Goal: Task Accomplishment & Management: Complete application form

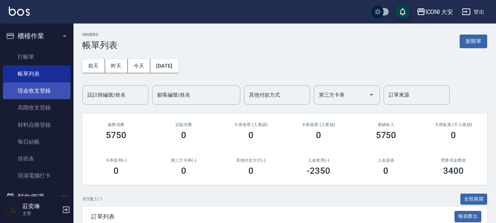
scroll to position [73, 0]
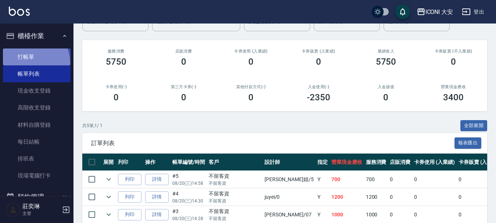
click at [30, 63] on link "打帳單" at bounding box center [37, 56] width 68 height 17
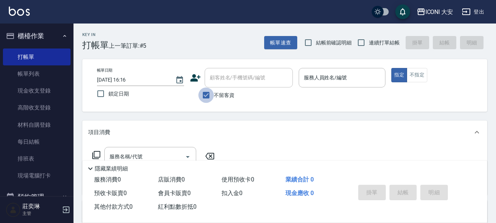
click at [202, 96] on input "不留客資" at bounding box center [205, 94] width 15 height 15
checkbox input "false"
click at [231, 79] on input "顧客姓名/手機號碼/編號" at bounding box center [243, 77] width 71 height 13
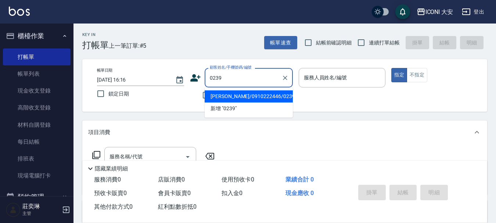
type input "[PERSON_NAME]/0910222446/0239"
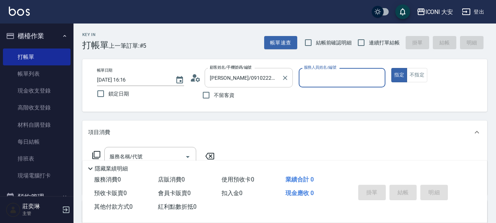
type input "[PERSON_NAME]姐-5"
click at [391, 68] on button "指定" at bounding box center [399, 75] width 16 height 14
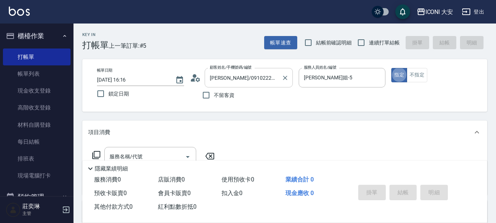
type button "true"
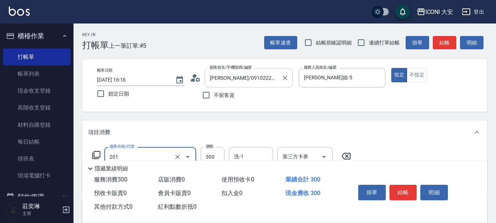
type input "張.曾洗髮　(201)"
type input "350"
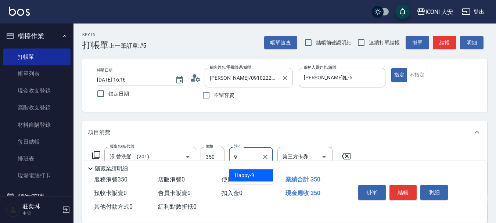
type input "Happy-9"
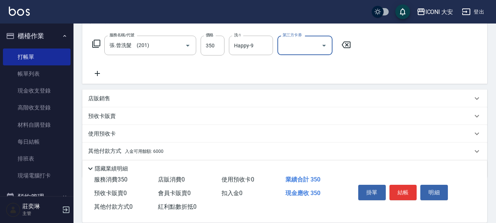
scroll to position [137, 0]
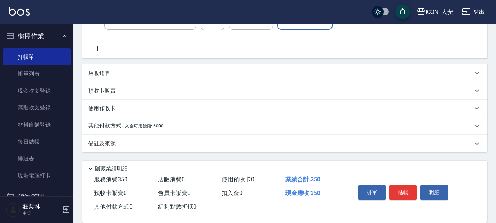
click at [96, 47] on icon at bounding box center [97, 48] width 18 height 9
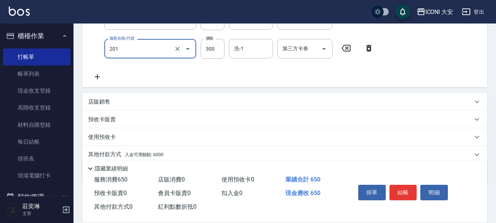
type input "張.曾洗髮　(201)"
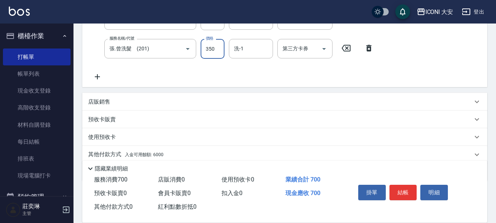
type input "350"
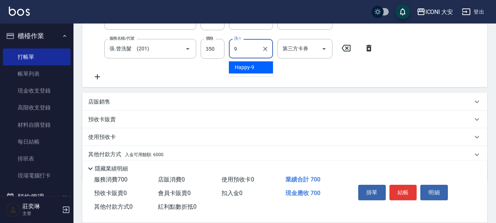
type input "Happy-9"
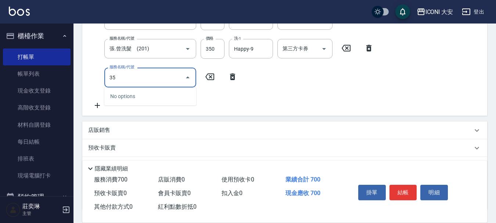
type input "3"
type input "張.曾洗髮　(201)"
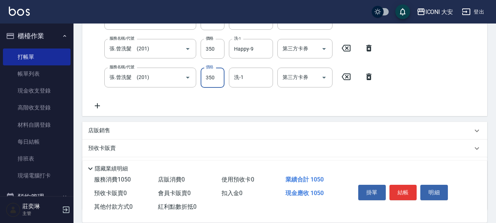
type input "350"
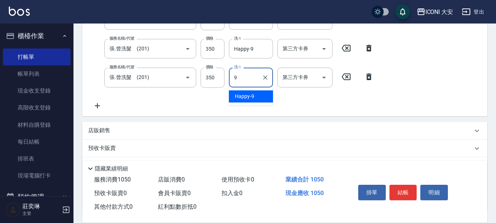
type input "Happy-9"
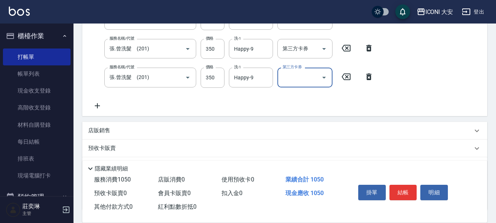
scroll to position [194, 0]
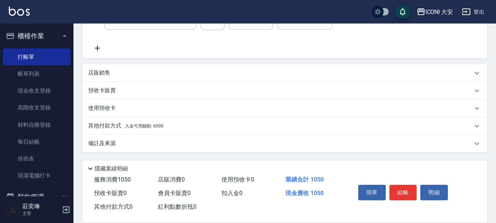
click at [149, 122] on p "其他付款方式 入金可用餘額: 6000" at bounding box center [125, 126] width 75 height 8
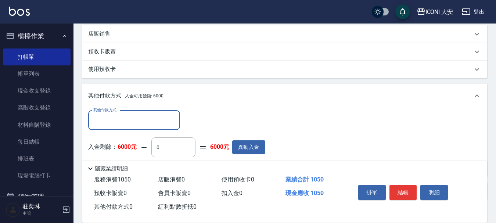
scroll to position [281, 0]
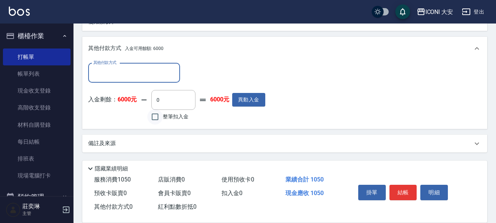
click at [153, 120] on input "整筆扣入金" at bounding box center [154, 116] width 15 height 15
checkbox input "true"
type input "1050"
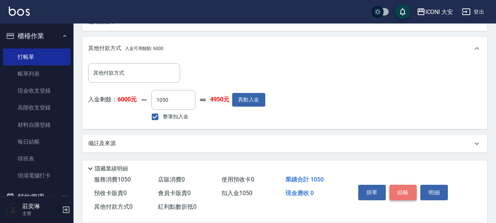
click at [406, 190] on button "結帳" at bounding box center [403, 192] width 28 height 15
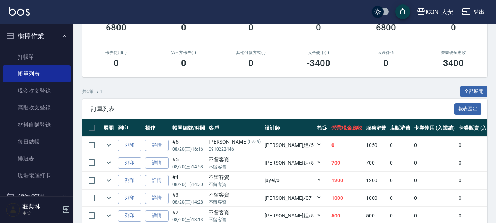
scroll to position [110, 0]
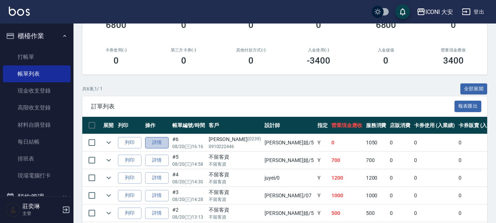
click at [157, 145] on link "詳情" at bounding box center [157, 142] width 24 height 11
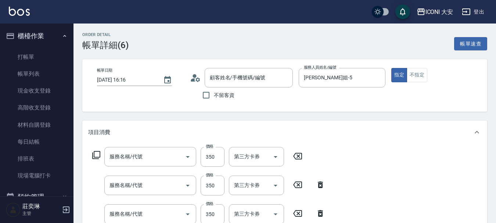
type input "[DATE] 16:16"
type input "[PERSON_NAME]姐-5"
type input "[PERSON_NAME]/0910222446/0239"
type input "張.曾洗髮　(201)"
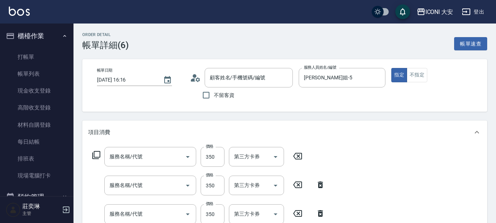
type input "張.曾洗髮　(201)"
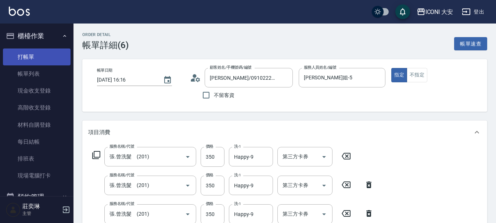
click at [35, 55] on link "打帳單" at bounding box center [37, 56] width 68 height 17
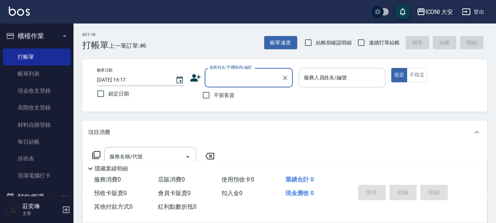
click at [320, 81] on input "服務人員姓名/編號" at bounding box center [342, 77] width 80 height 13
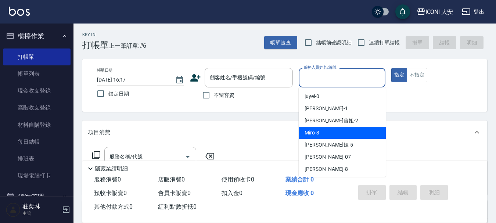
click at [311, 134] on span "Miro -3" at bounding box center [312, 133] width 15 height 8
type input "Miro-3"
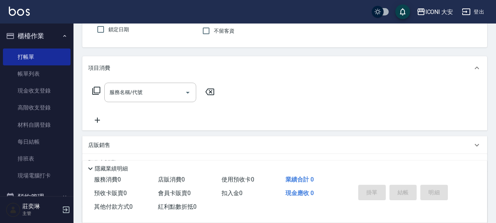
scroll to position [73, 0]
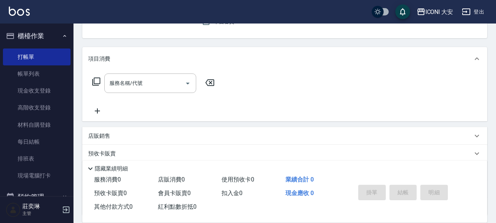
click at [97, 83] on icon at bounding box center [96, 81] width 9 height 9
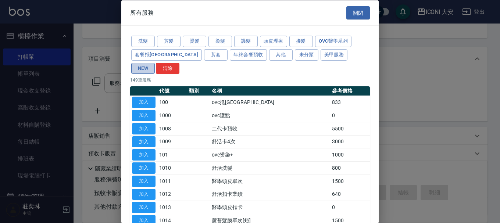
click at [155, 62] on button "NEW" at bounding box center [143, 67] width 24 height 11
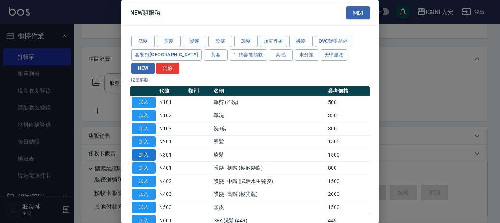
click at [148, 149] on button "加入" at bounding box center [144, 154] width 24 height 11
type input "染髮(N301)"
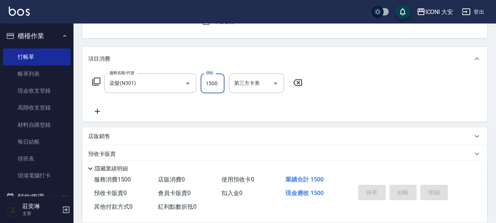
click at [213, 85] on input "1500" at bounding box center [213, 83] width 24 height 20
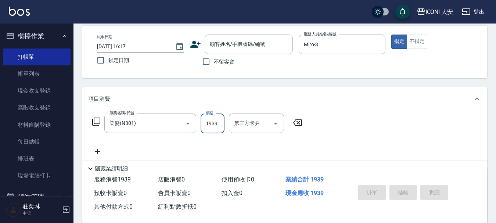
scroll to position [0, 0]
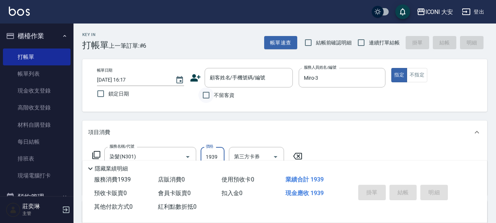
type input "1939"
click at [209, 95] on input "不留客資" at bounding box center [205, 94] width 15 height 15
checkbox input "true"
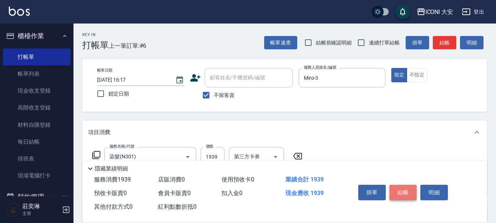
click at [398, 188] on button "結帳" at bounding box center [403, 192] width 28 height 15
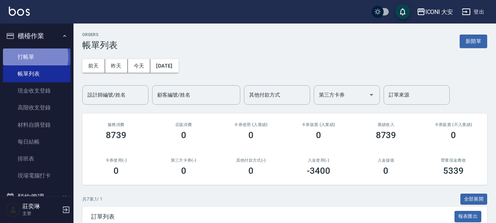
click at [25, 57] on link "打帳單" at bounding box center [37, 56] width 68 height 17
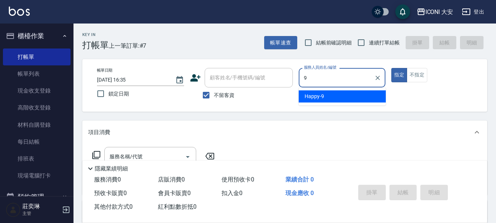
type input "Happy-9"
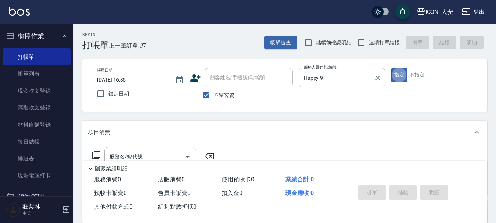
type button "true"
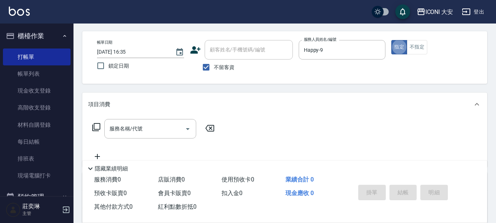
scroll to position [110, 0]
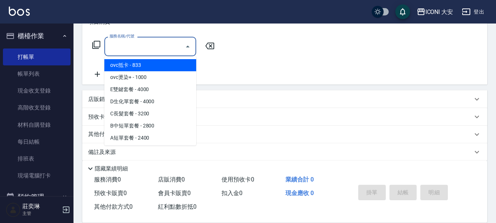
click at [165, 47] on input "服務名稱/代號" at bounding box center [145, 46] width 74 height 13
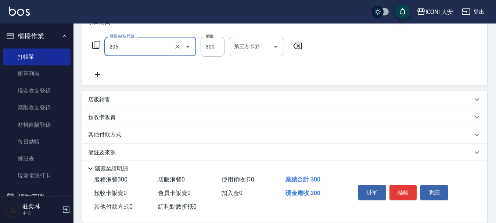
type input "洗髮(206)"
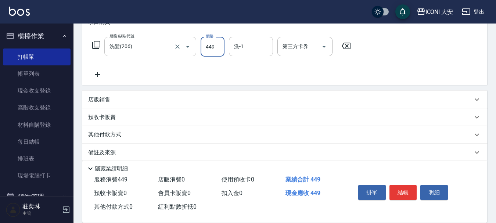
type input "449"
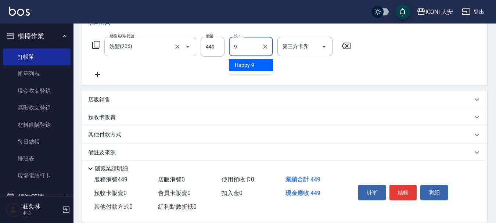
type input "Happy-9"
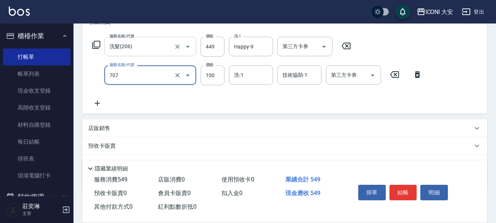
type input "瞬間護髮(707)"
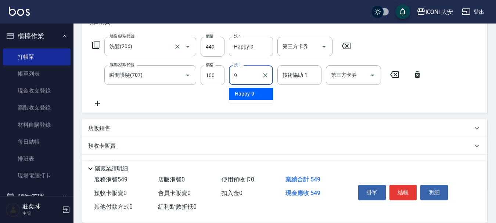
type input "Happy-9"
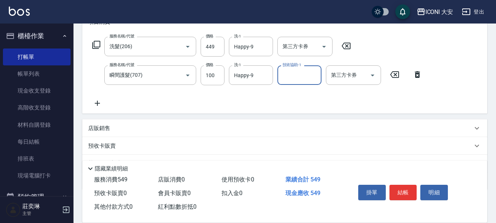
click at [392, 186] on button "結帳" at bounding box center [403, 192] width 28 height 15
